Goal: Transaction & Acquisition: Subscribe to service/newsletter

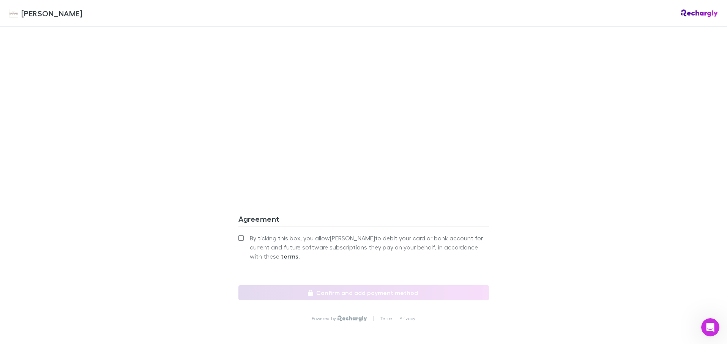
scroll to position [672, 0]
click at [281, 253] on strong "terms" at bounding box center [290, 257] width 18 height 8
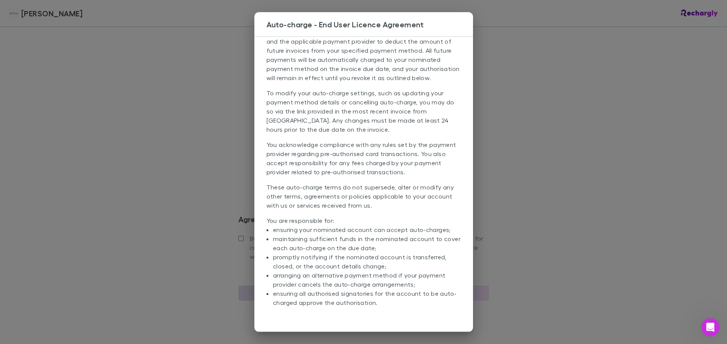
scroll to position [36, 0]
click at [531, 260] on div "Auto-charge - End User Licence Agreement Access the full EULA terms here. By in…" at bounding box center [363, 172] width 727 height 344
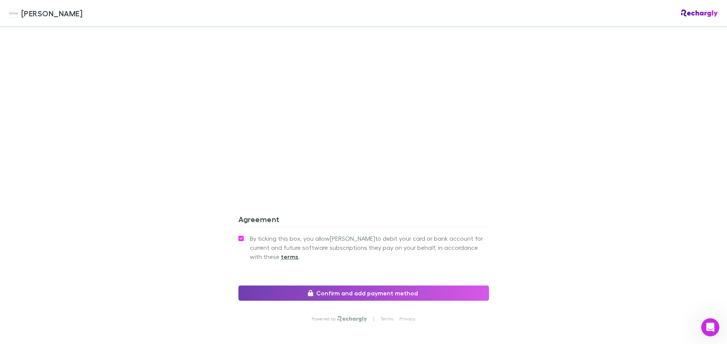
click at [387, 285] on button "Confirm and add payment method" at bounding box center [363, 292] width 251 height 15
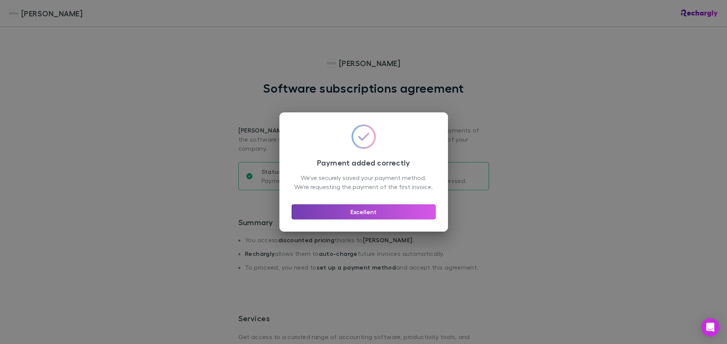
click at [386, 216] on button "Excellent" at bounding box center [364, 211] width 144 height 15
